Goal: Information Seeking & Learning: Learn about a topic

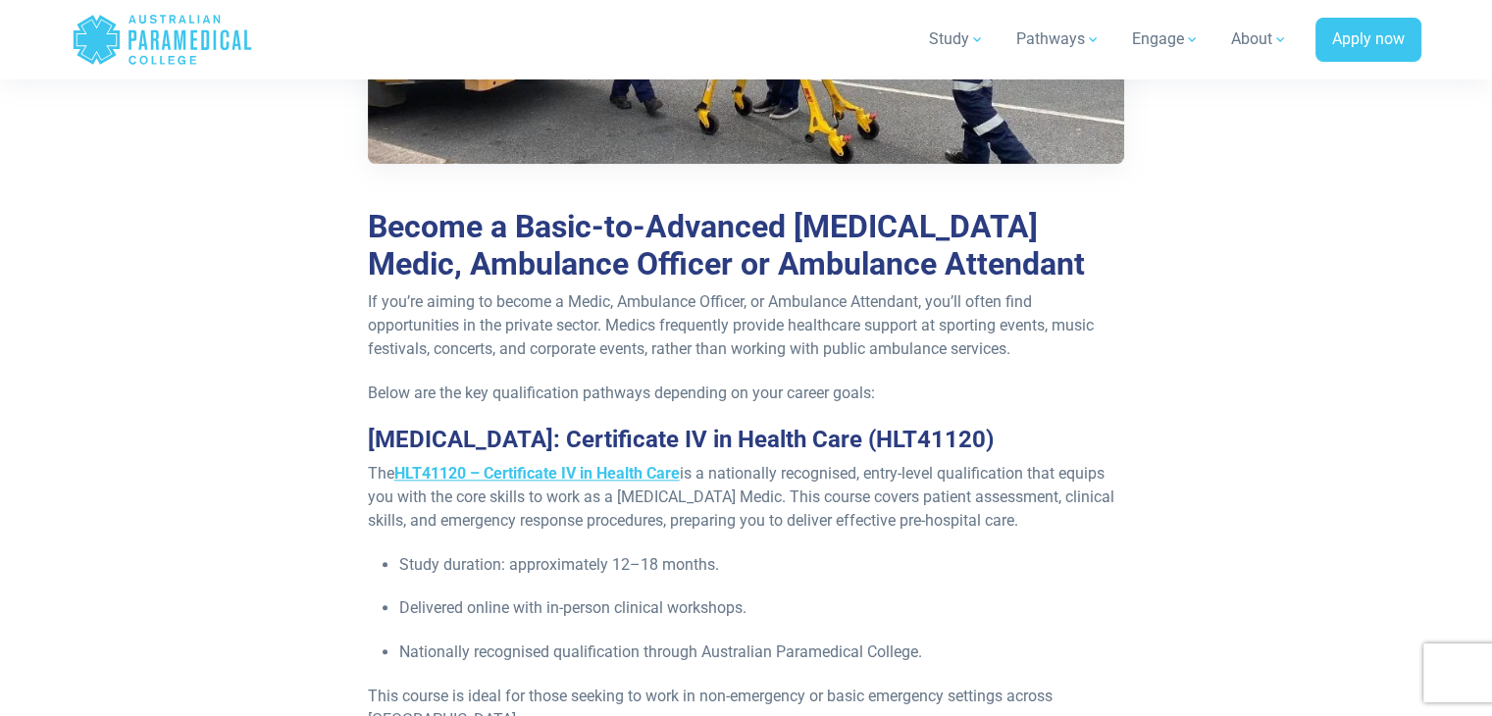
scroll to position [1787, 0]
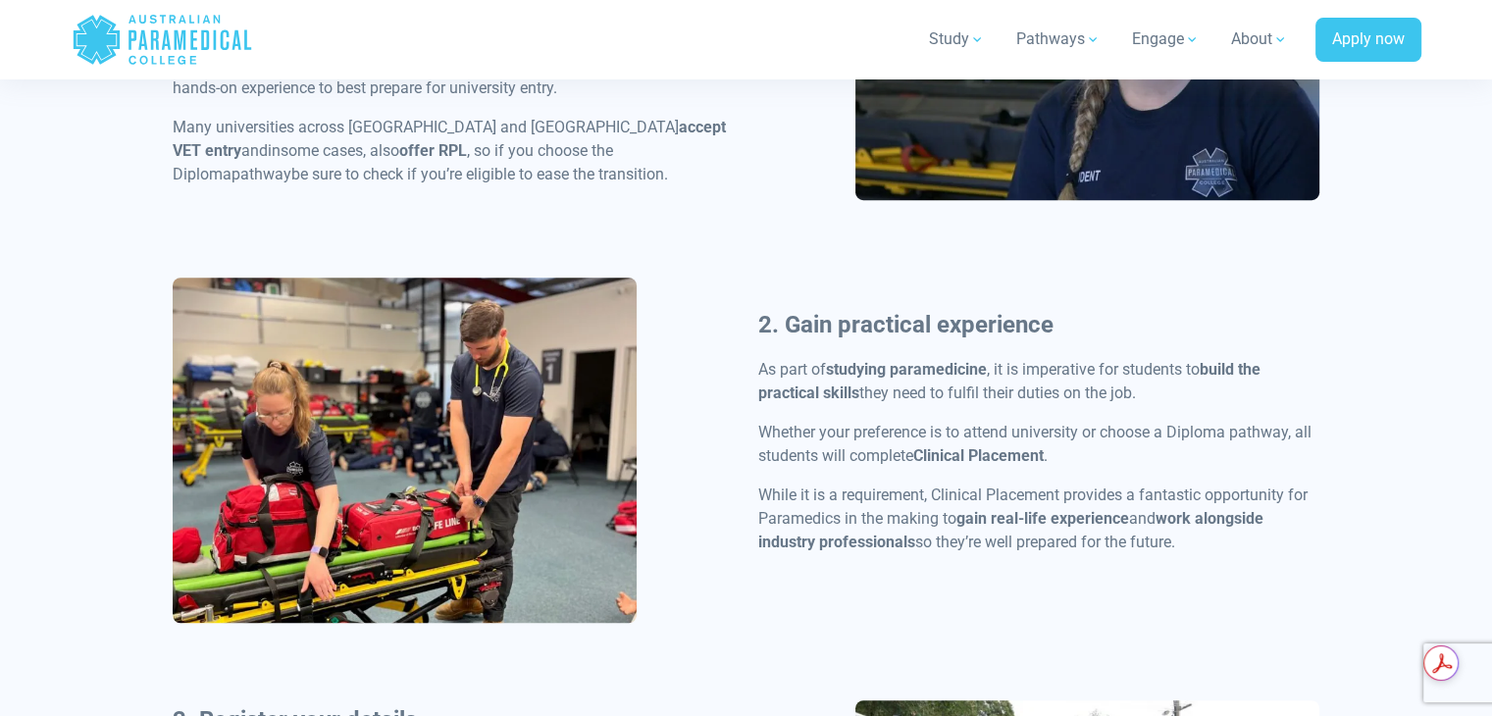
scroll to position [1271, 0]
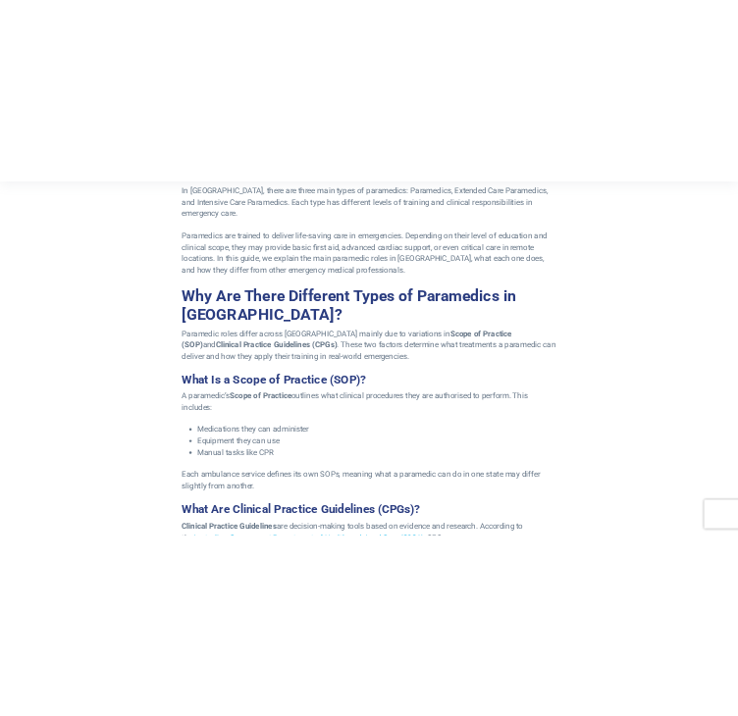
scroll to position [479, 0]
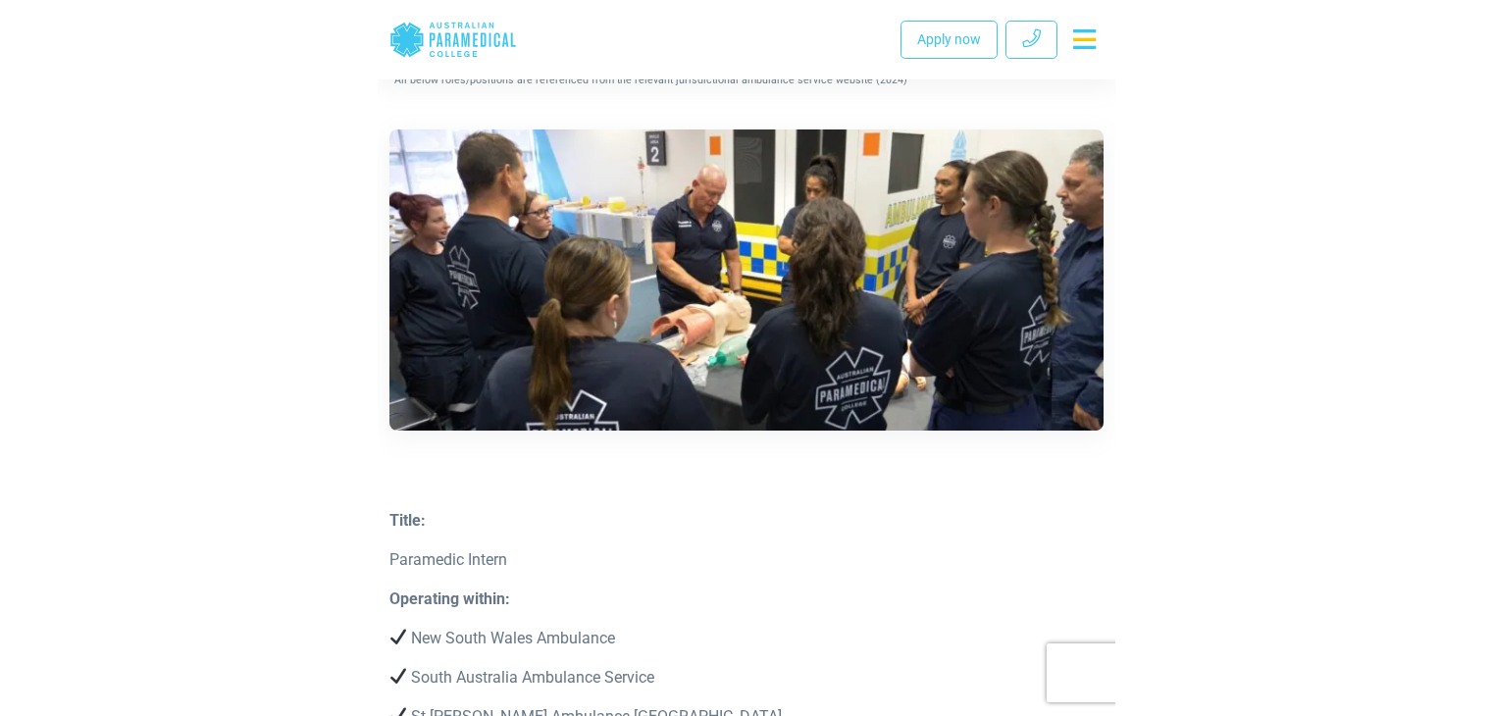
scroll to position [2296, 0]
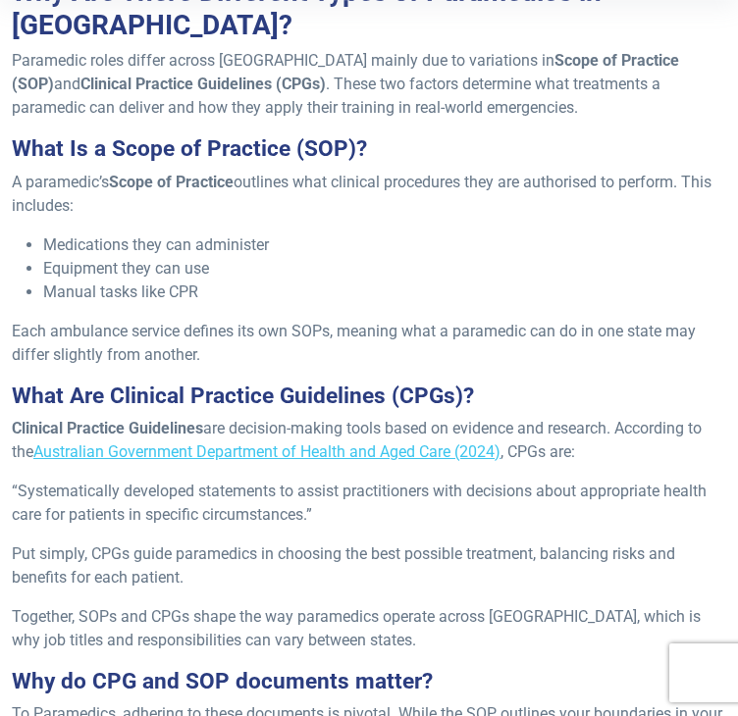
scroll to position [584, 0]
